Goal: Task Accomplishment & Management: Manage account settings

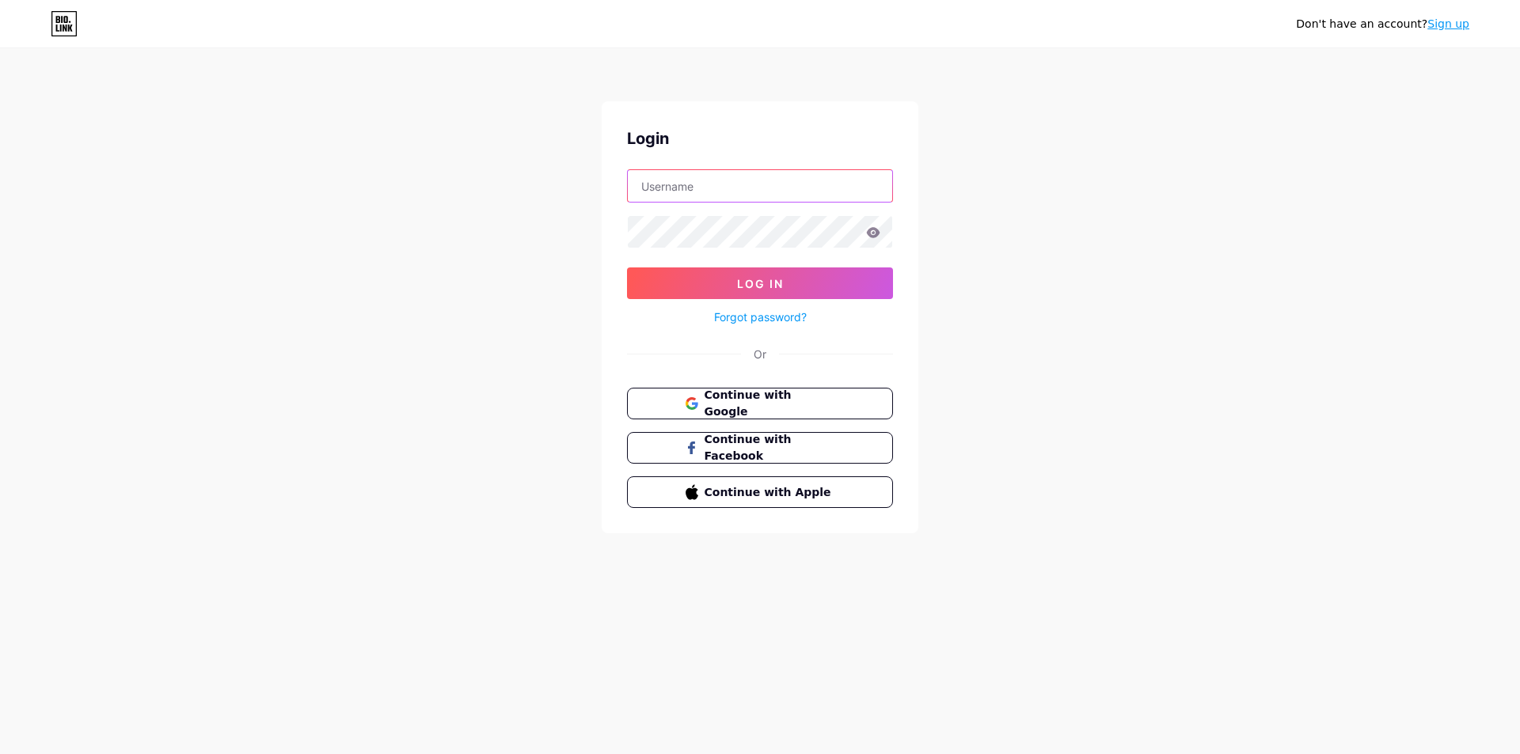
type input "[EMAIL_ADDRESS][DOMAIN_NAME]"
click at [779, 297] on button "Log In" at bounding box center [760, 284] width 266 height 32
